Goal: Transaction & Acquisition: Subscribe to service/newsletter

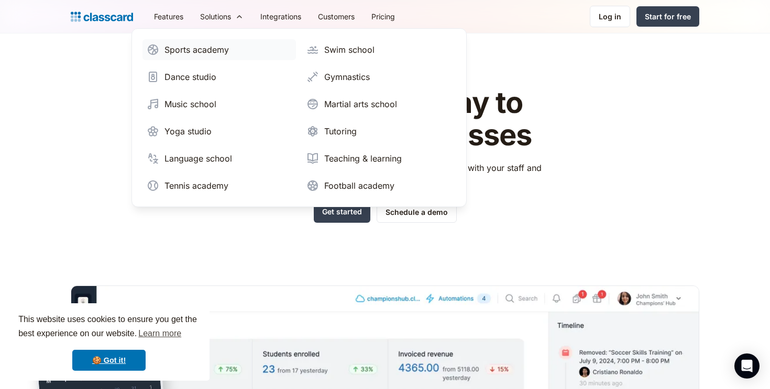
click at [190, 47] on div "Sports academy" at bounding box center [196, 49] width 64 height 13
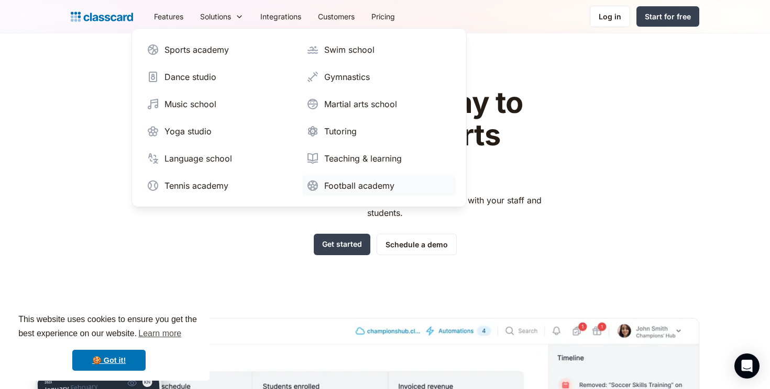
click at [349, 186] on div "Football academy" at bounding box center [359, 186] width 70 height 13
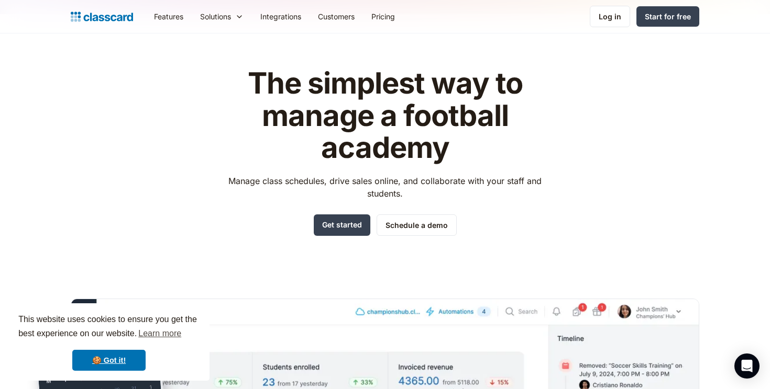
scroll to position [23, 0]
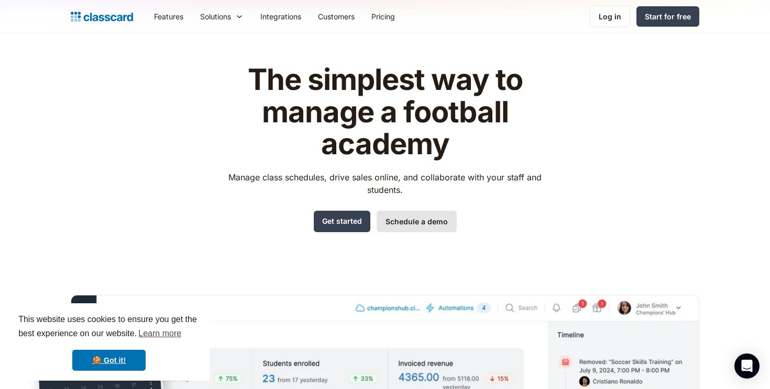
click at [420, 224] on link "Schedule a demo" at bounding box center [416, 221] width 80 height 21
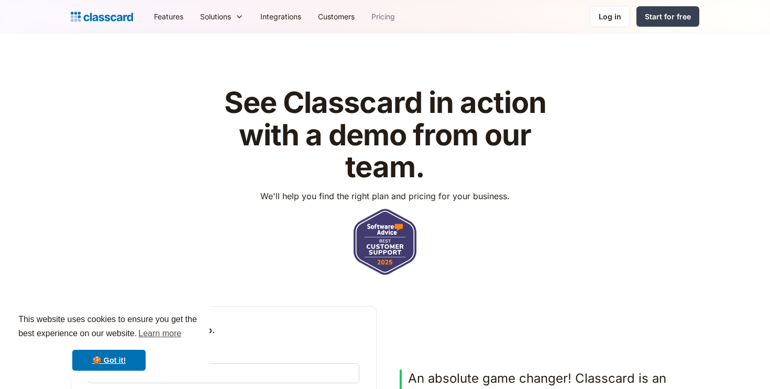
click at [387, 18] on link "Pricing" at bounding box center [383, 17] width 40 height 24
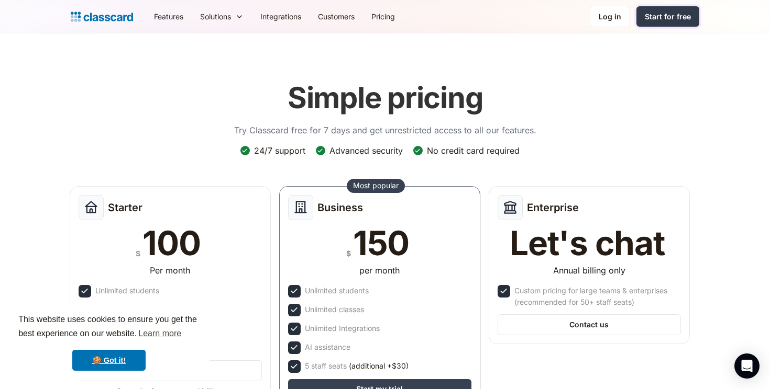
click at [662, 17] on div "Start for free" at bounding box center [667, 16] width 46 height 11
